Goal: Task Accomplishment & Management: Manage account settings

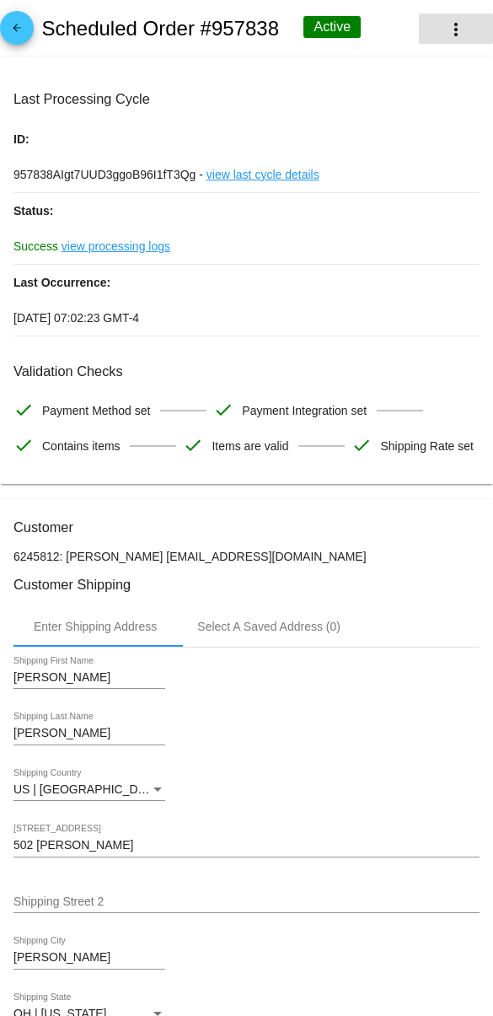
click at [462, 35] on mat-icon "more_vert" at bounding box center [456, 29] width 20 height 20
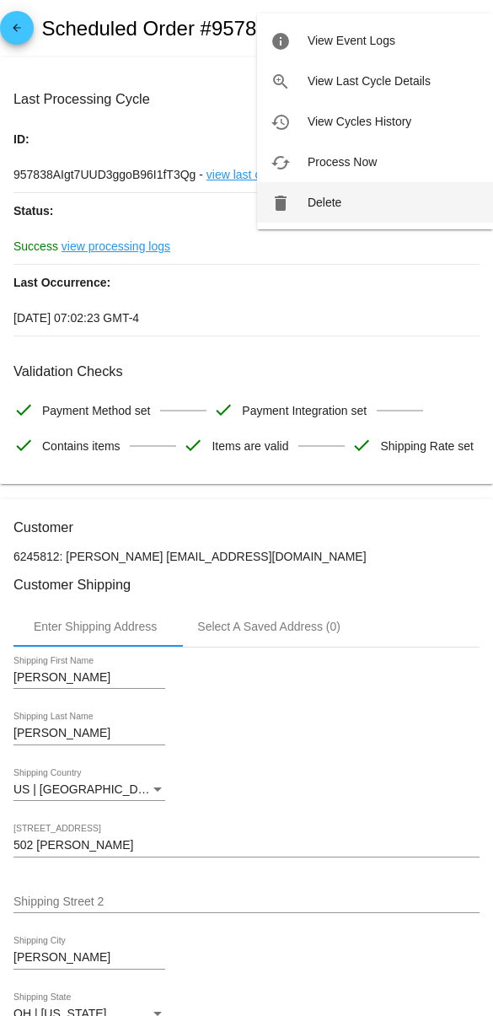
click at [376, 197] on button "delete Delete" at bounding box center [375, 202] width 236 height 40
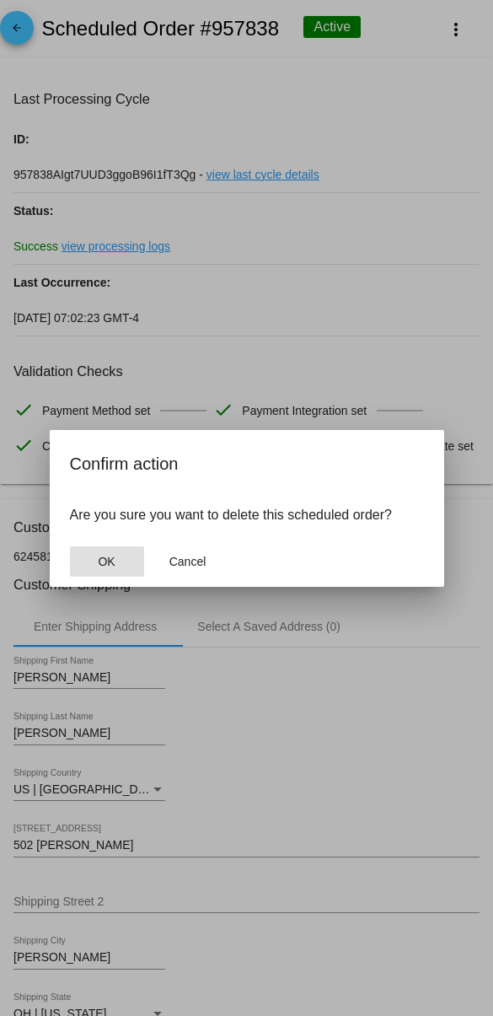
click at [116, 558] on button "OK" at bounding box center [107, 562] width 74 height 30
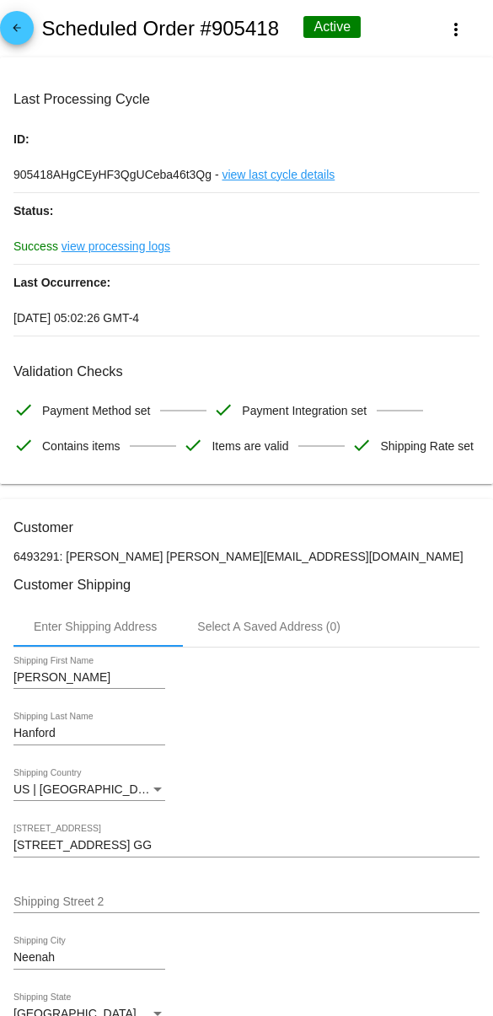
click at [432, 175] on div "905418AHgCEyHF3QgUCeba46t3Qg - view last cycle details" at bounding box center [246, 174] width 466 height 35
click at [445, 173] on div "905418AHgCEyHF3QgUCeba46t3Qg - view last cycle details" at bounding box center [246, 174] width 466 height 35
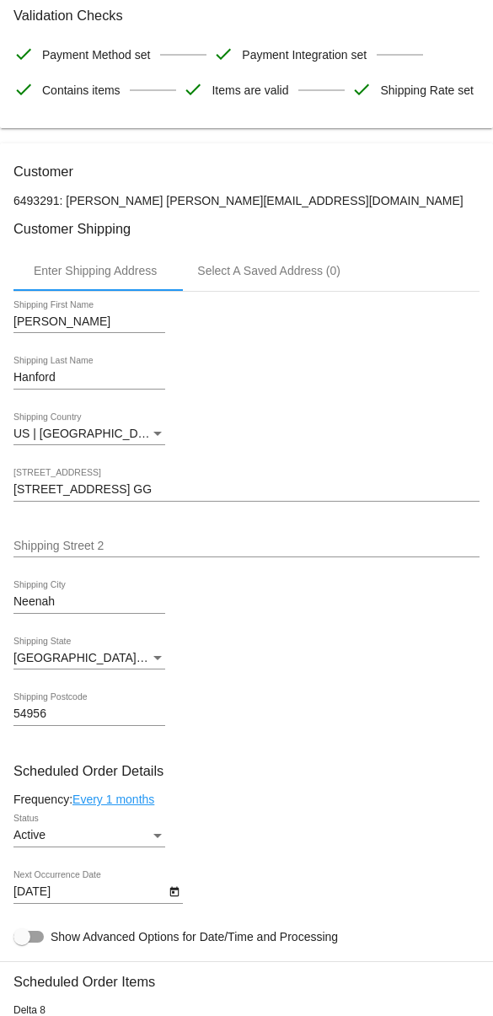
scroll to position [354, 0]
